Goal: Transaction & Acquisition: Book appointment/travel/reservation

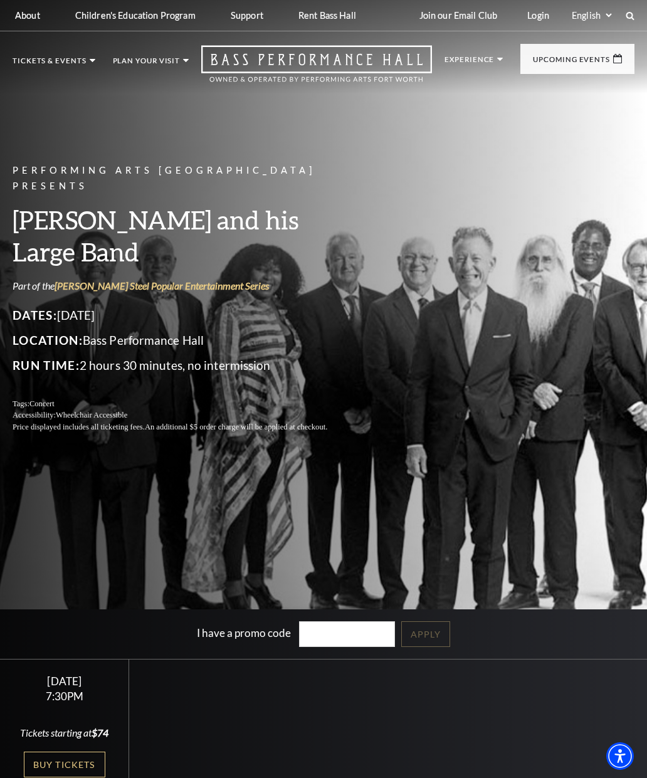
click at [50, 118] on link "Now On Sale" at bounding box center [59, 119] width 72 height 11
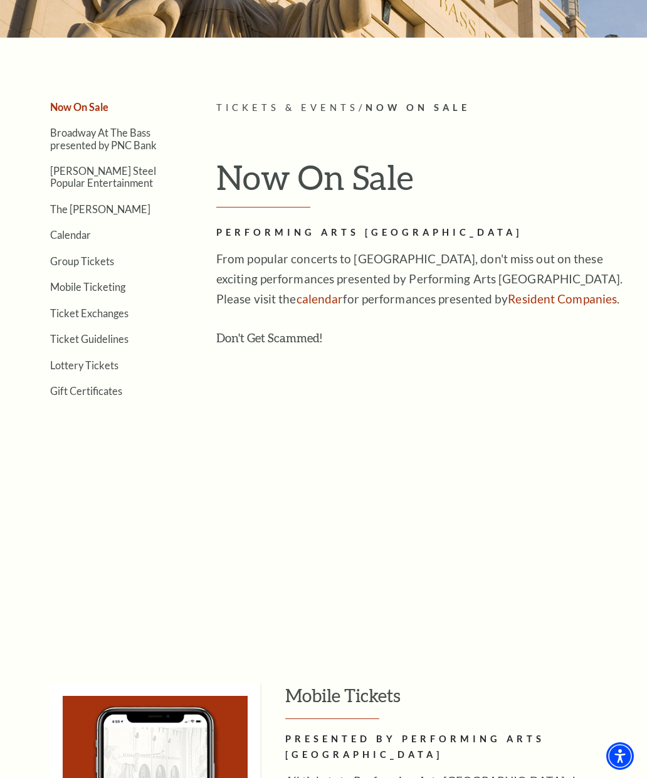
scroll to position [185, 0]
click at [80, 139] on link "Broadway At The Bass presented by PNC Bank" at bounding box center [103, 139] width 107 height 24
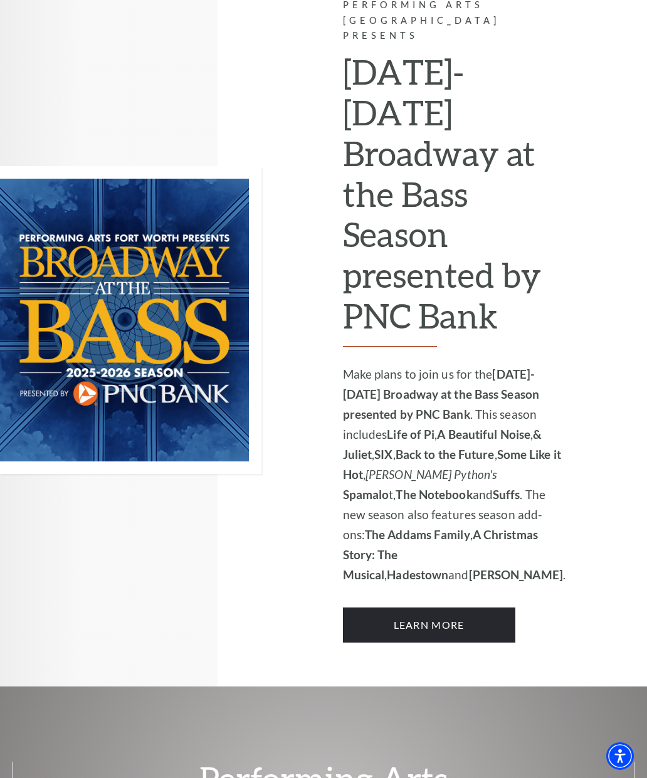
scroll to position [815, 0]
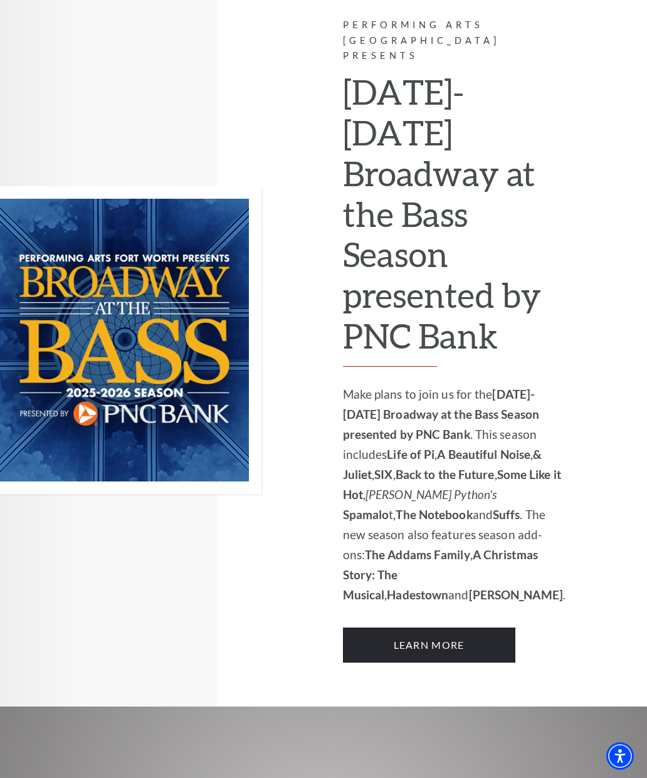
click at [471, 627] on link "Learn More" at bounding box center [429, 644] width 172 height 35
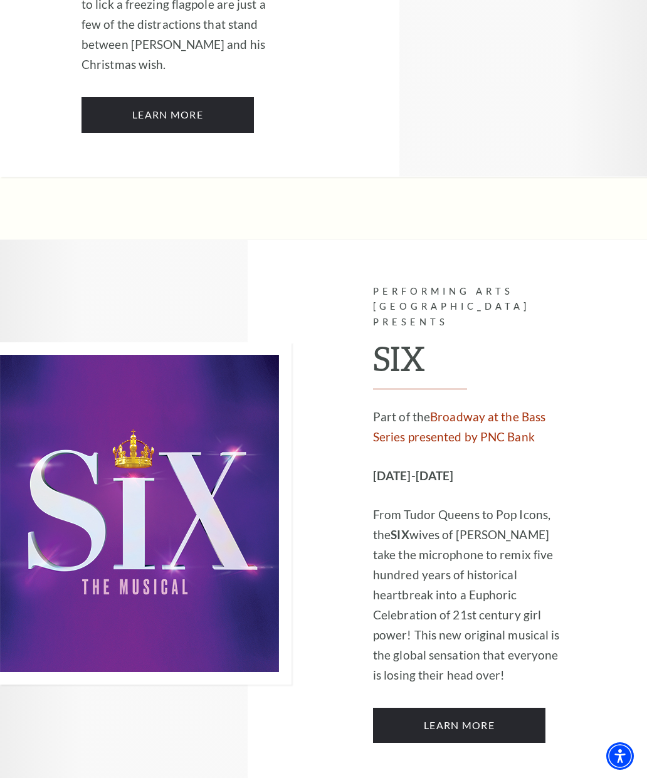
scroll to position [5185, 0]
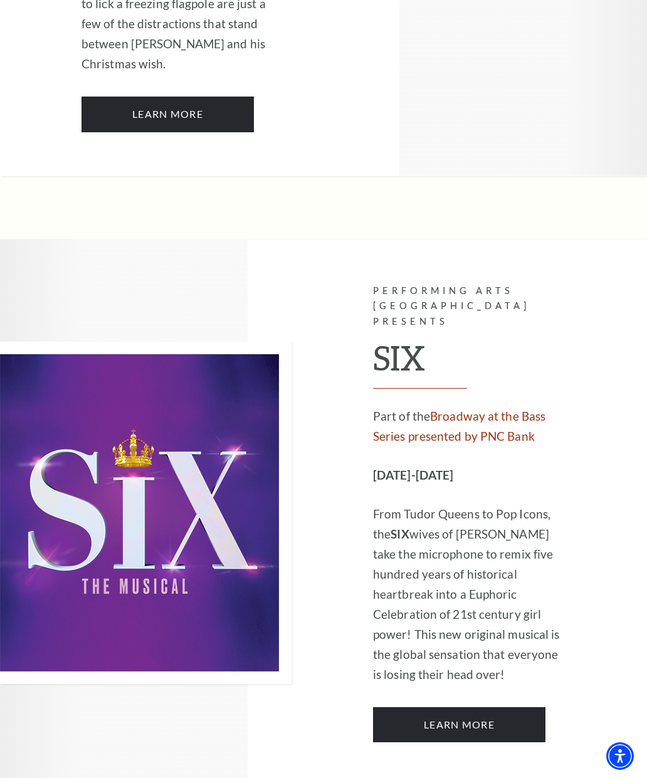
click at [471, 707] on link "Learn More" at bounding box center [459, 724] width 172 height 35
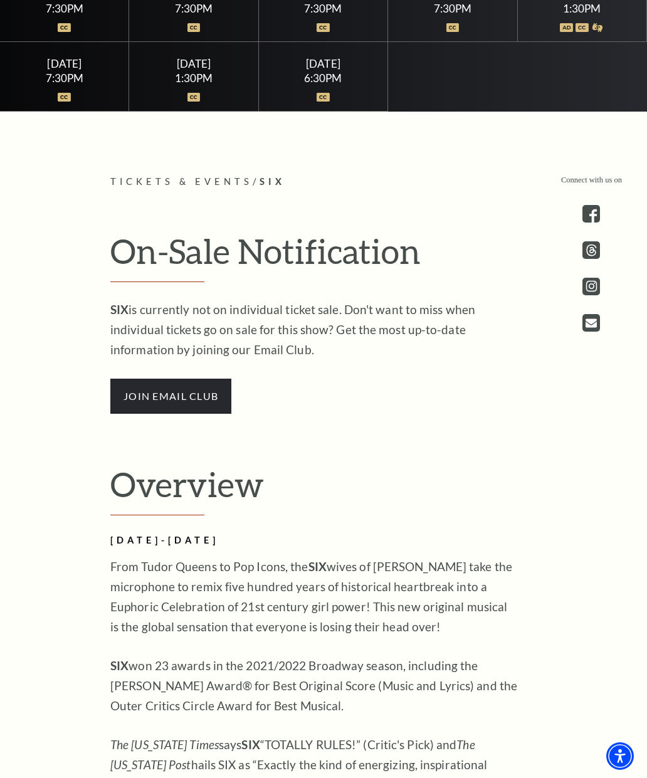
scroll to position [724, 0]
